Goal: Find contact information: Find contact information

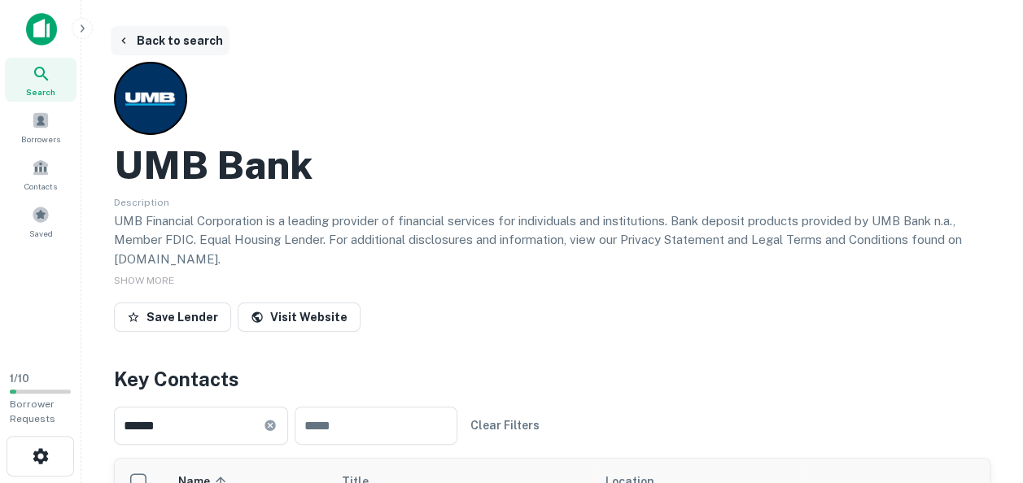
click at [168, 42] on button "Back to search" at bounding box center [170, 40] width 119 height 29
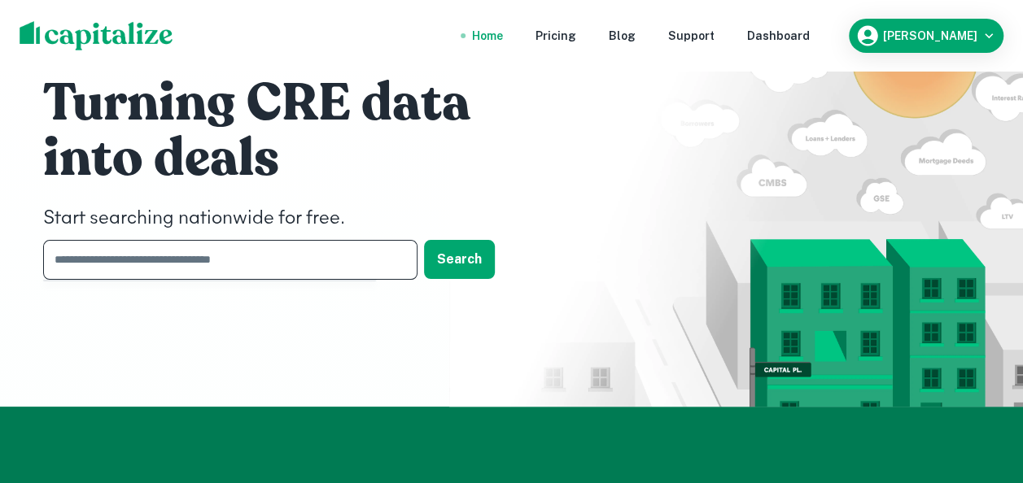
click at [133, 265] on input "text" at bounding box center [224, 260] width 363 height 40
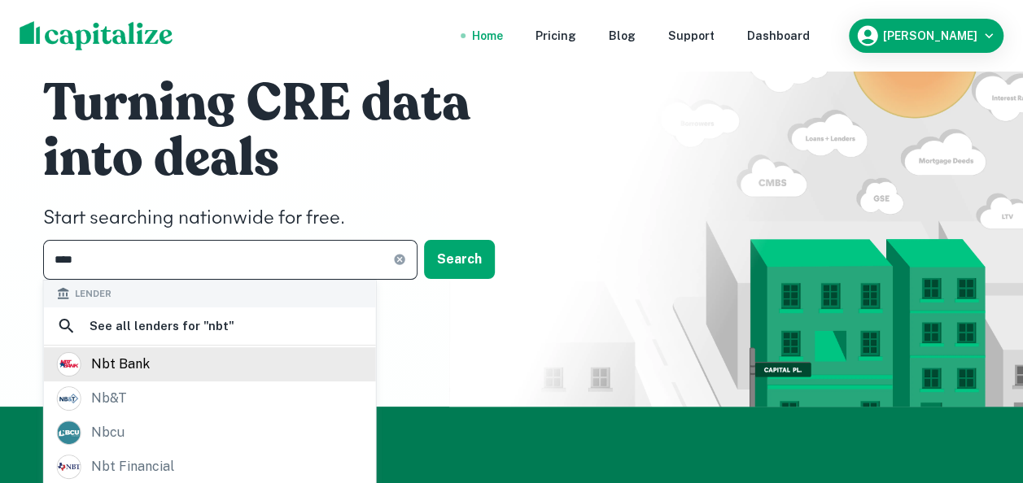
type input "***"
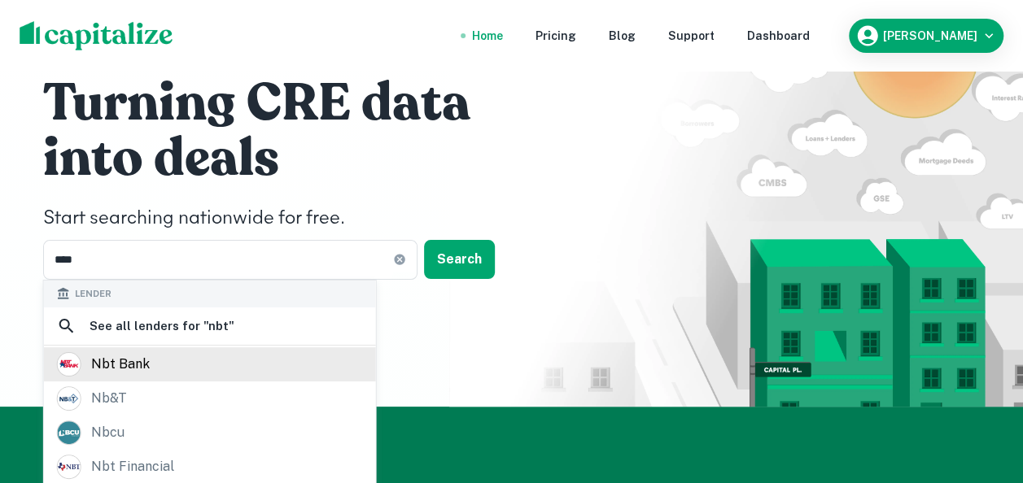
click at [103, 366] on div "nbt bank" at bounding box center [120, 364] width 59 height 24
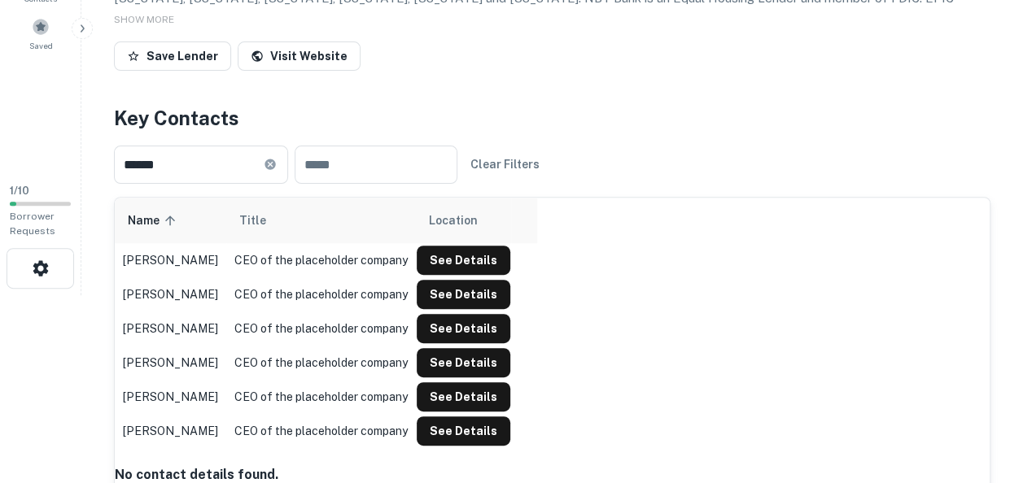
scroll to position [163, 0]
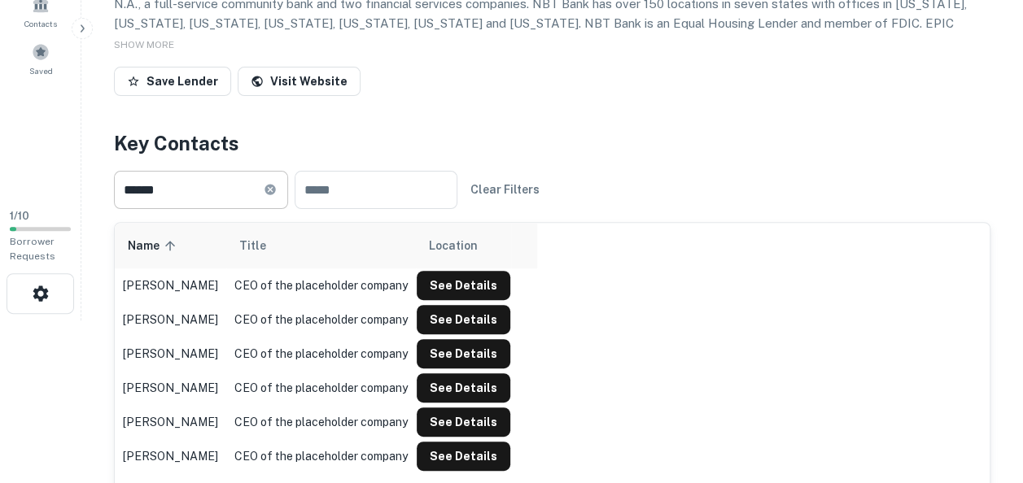
click at [275, 195] on icon at bounding box center [270, 189] width 11 height 11
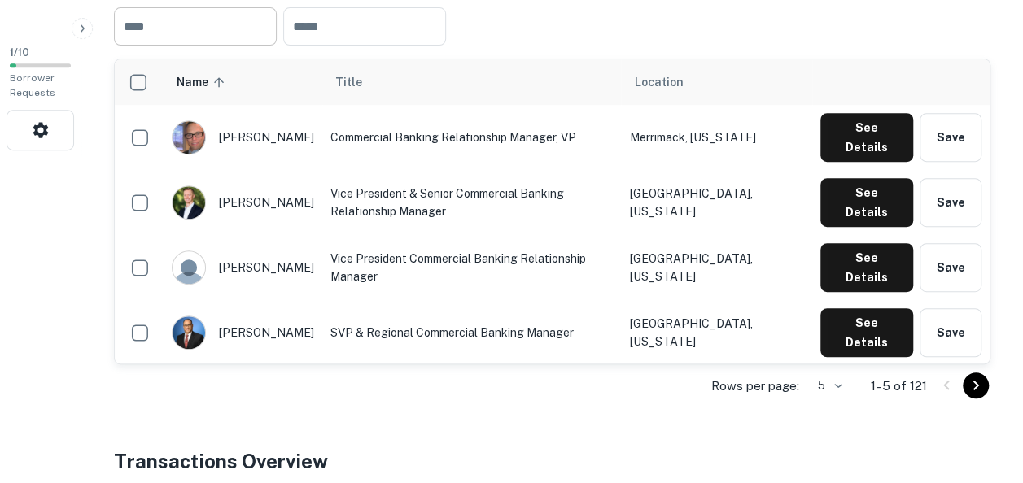
scroll to position [326, 0]
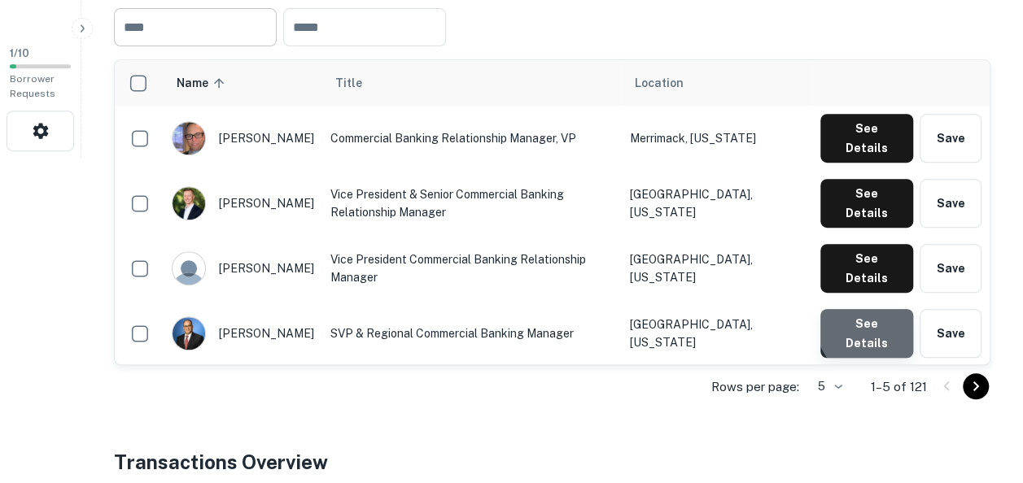
click at [874, 163] on button "See Details" at bounding box center [866, 138] width 93 height 49
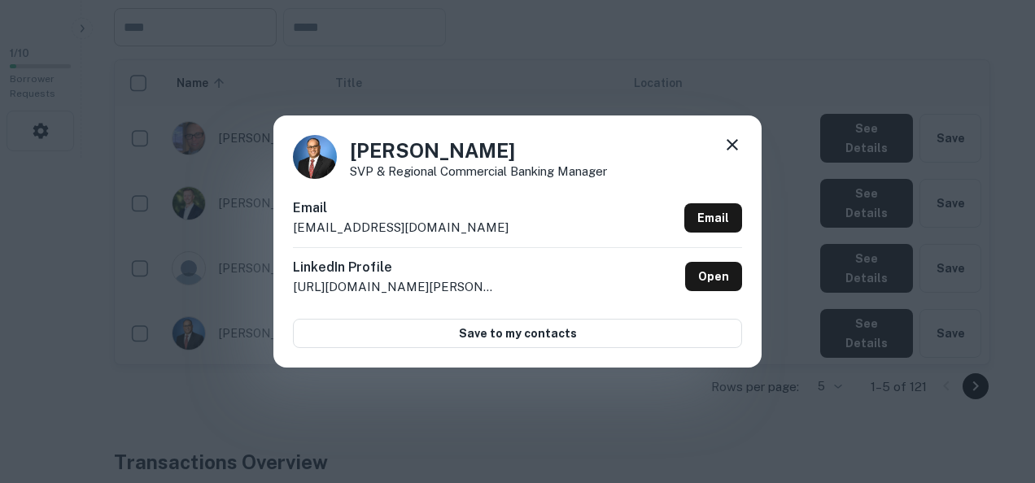
click at [733, 143] on icon at bounding box center [732, 144] width 11 height 11
